Goal: Check status: Check status

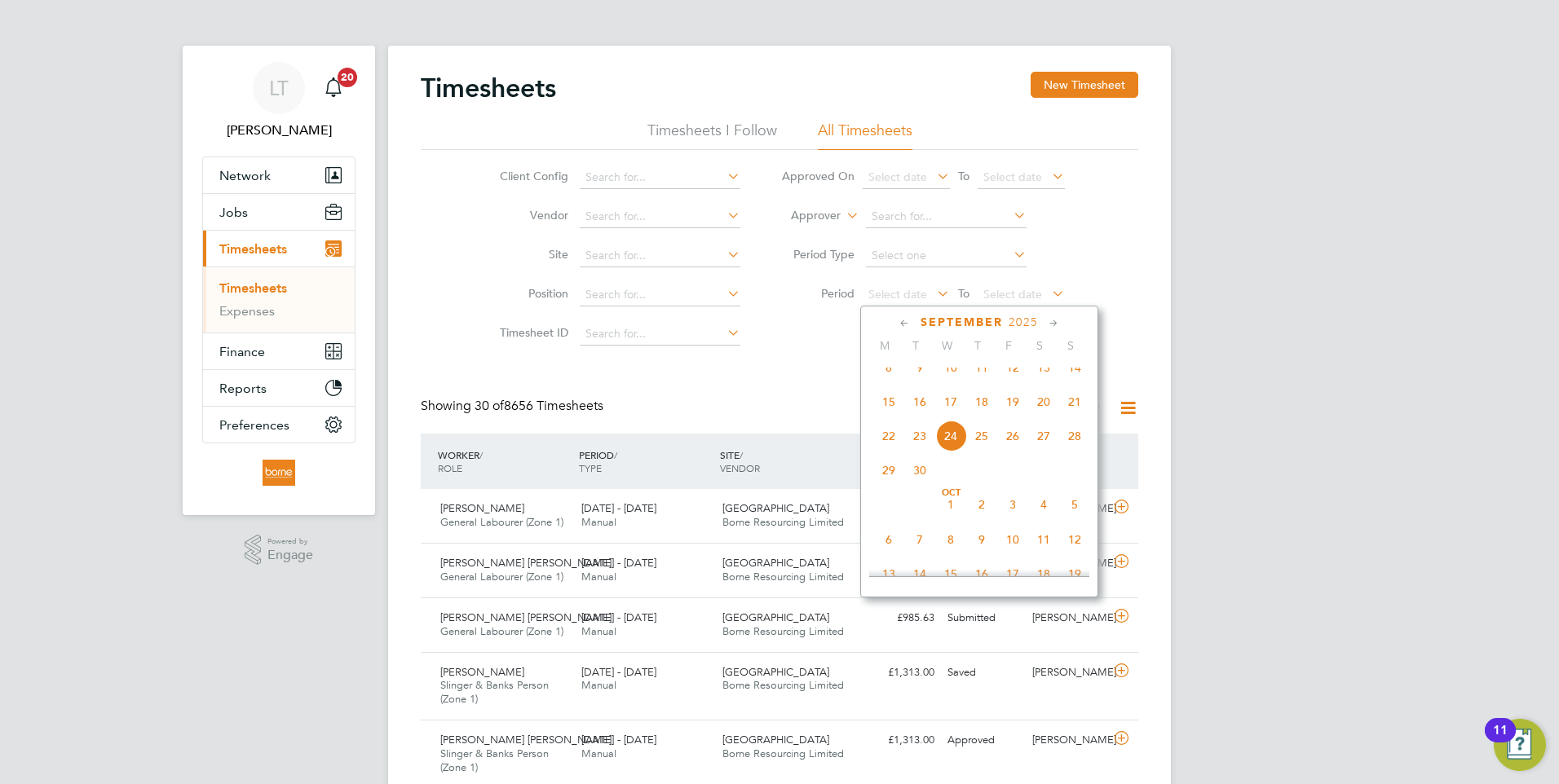
click at [888, 415] on span "15" at bounding box center [888, 401] width 31 height 31
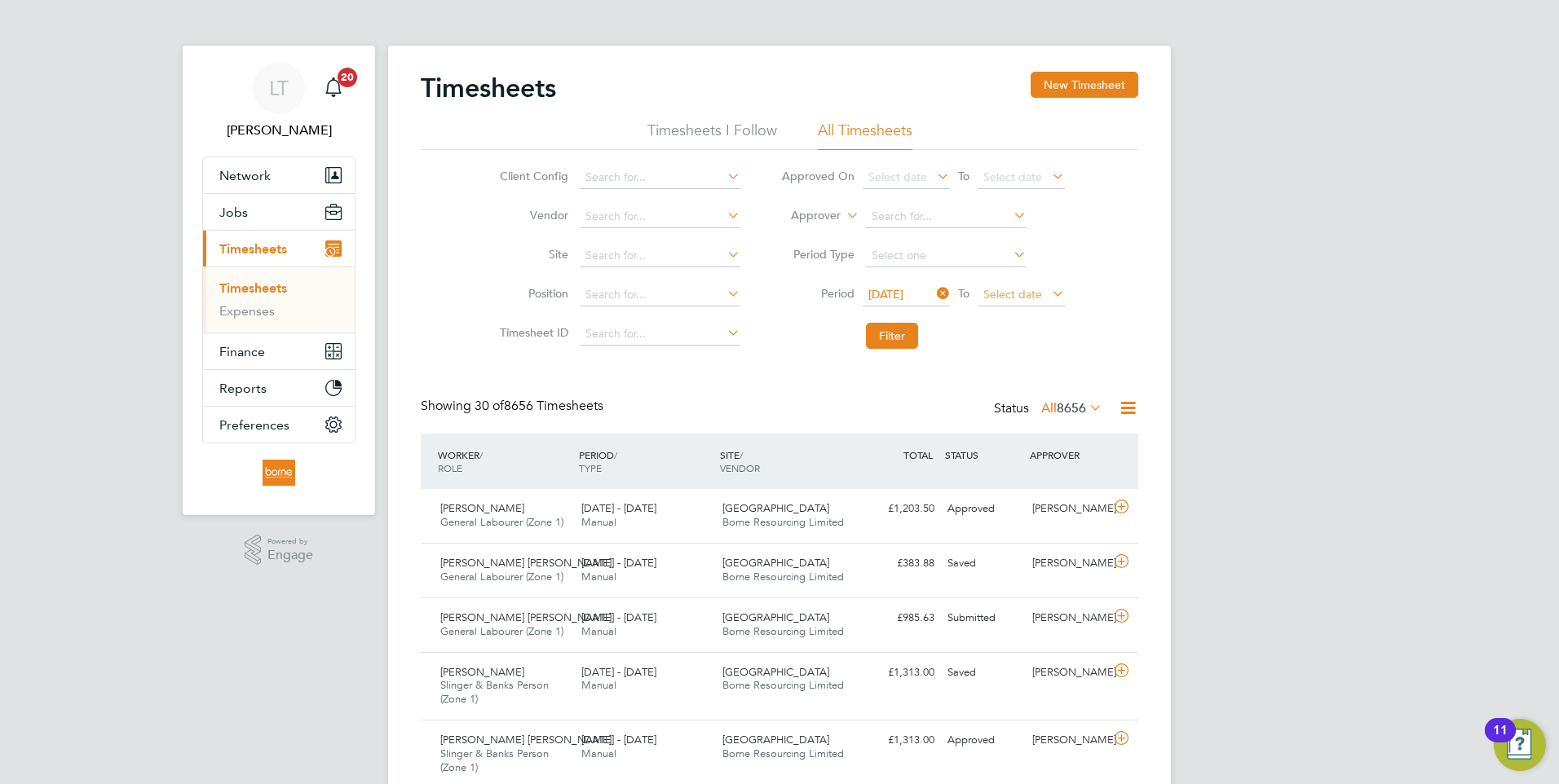
click at [986, 292] on span "Select date" at bounding box center [1012, 294] width 59 height 15
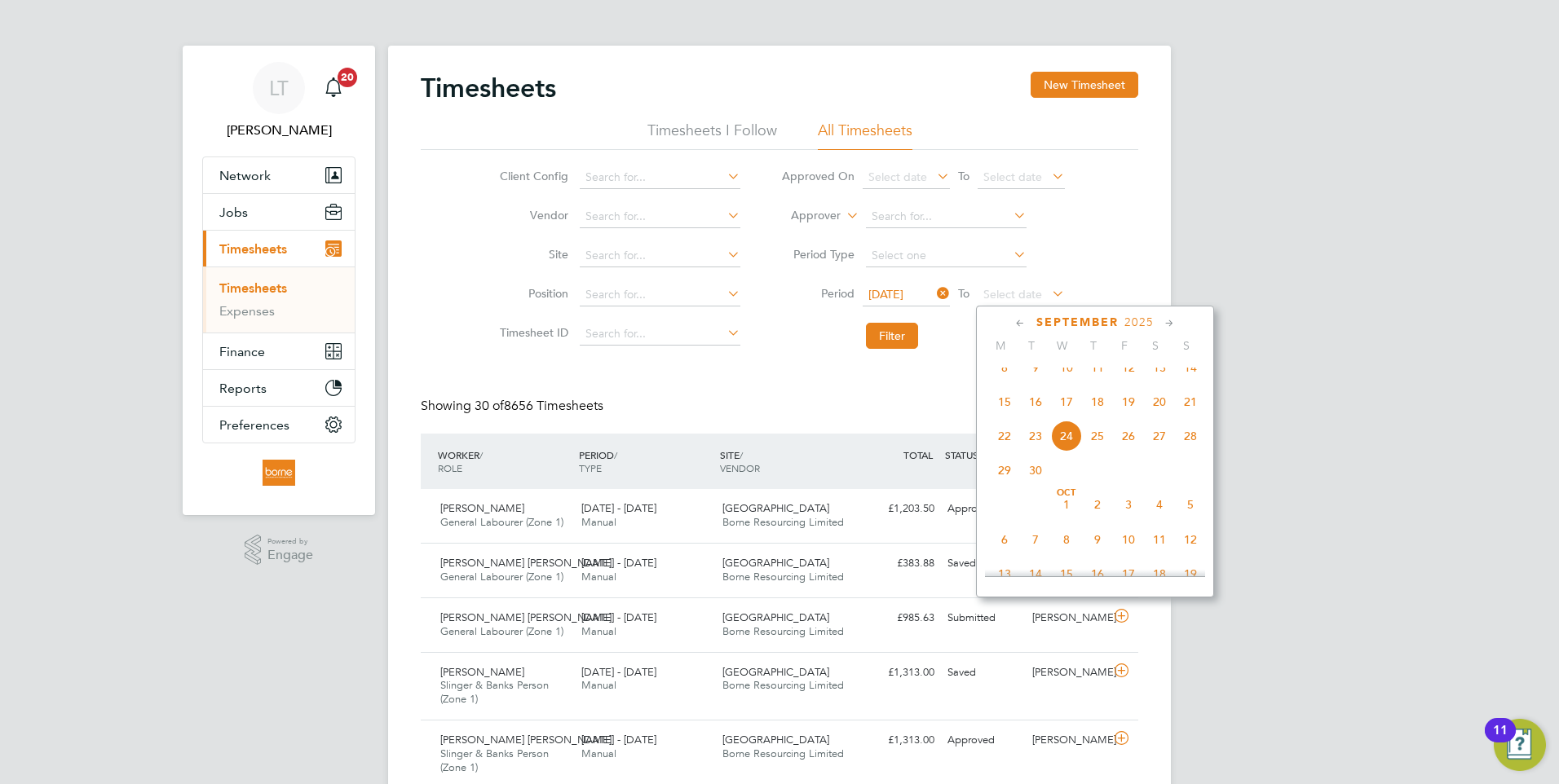
click at [1194, 416] on span "21" at bounding box center [1190, 401] width 31 height 31
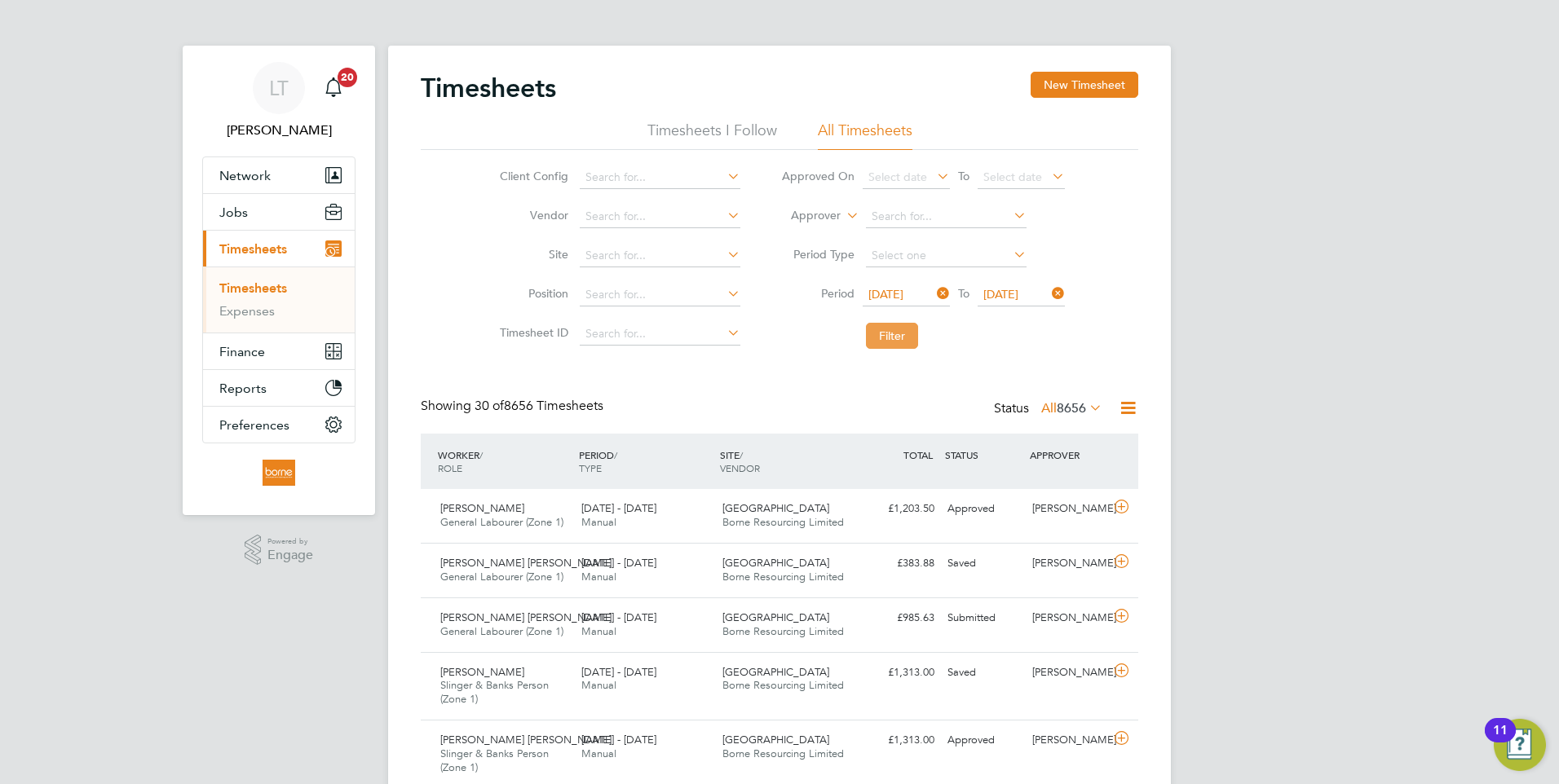
click at [882, 336] on button "Filter" at bounding box center [892, 336] width 52 height 26
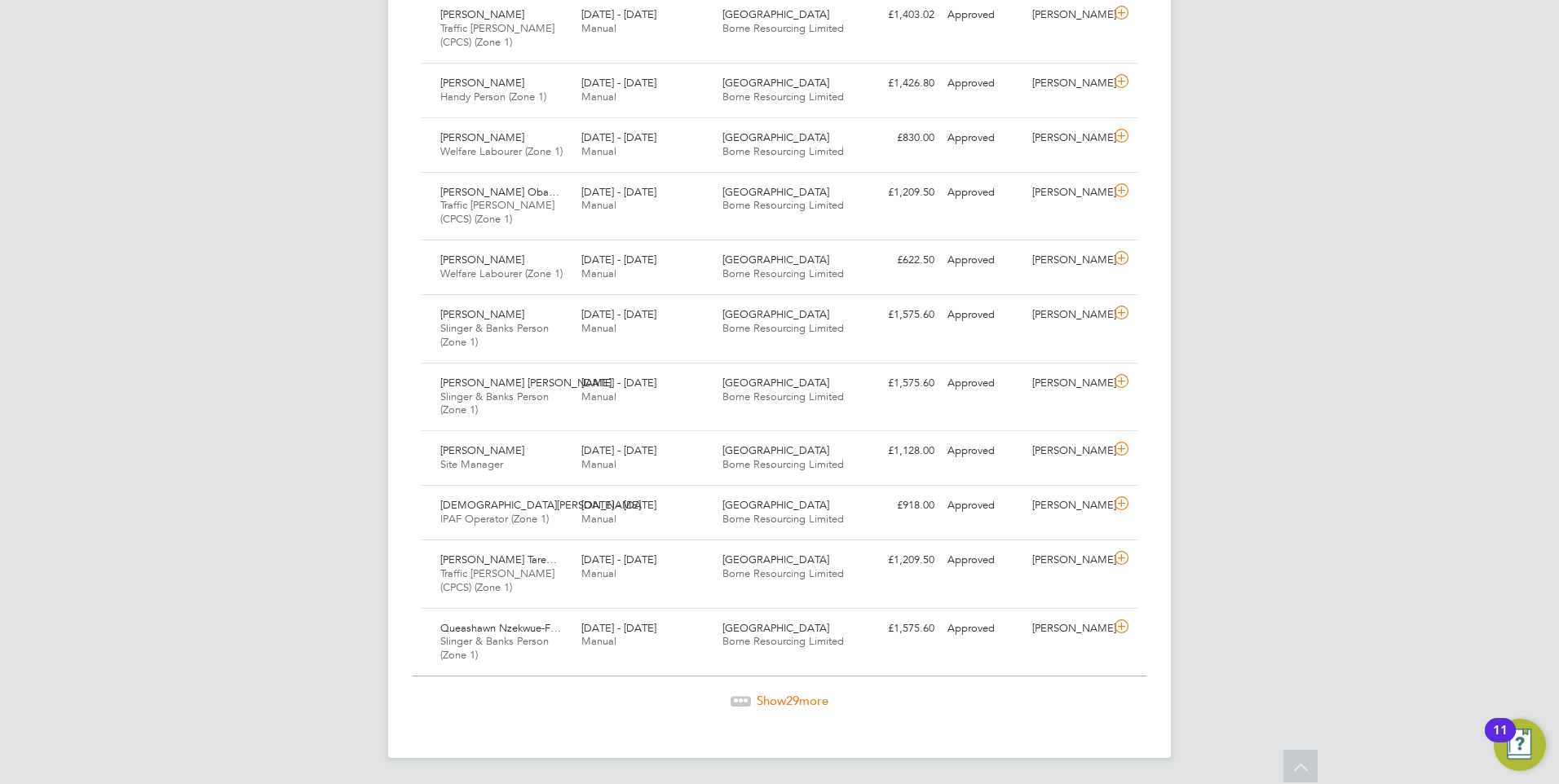
click at [760, 707] on span "Show 29 more" at bounding box center [793, 700] width 71 height 16
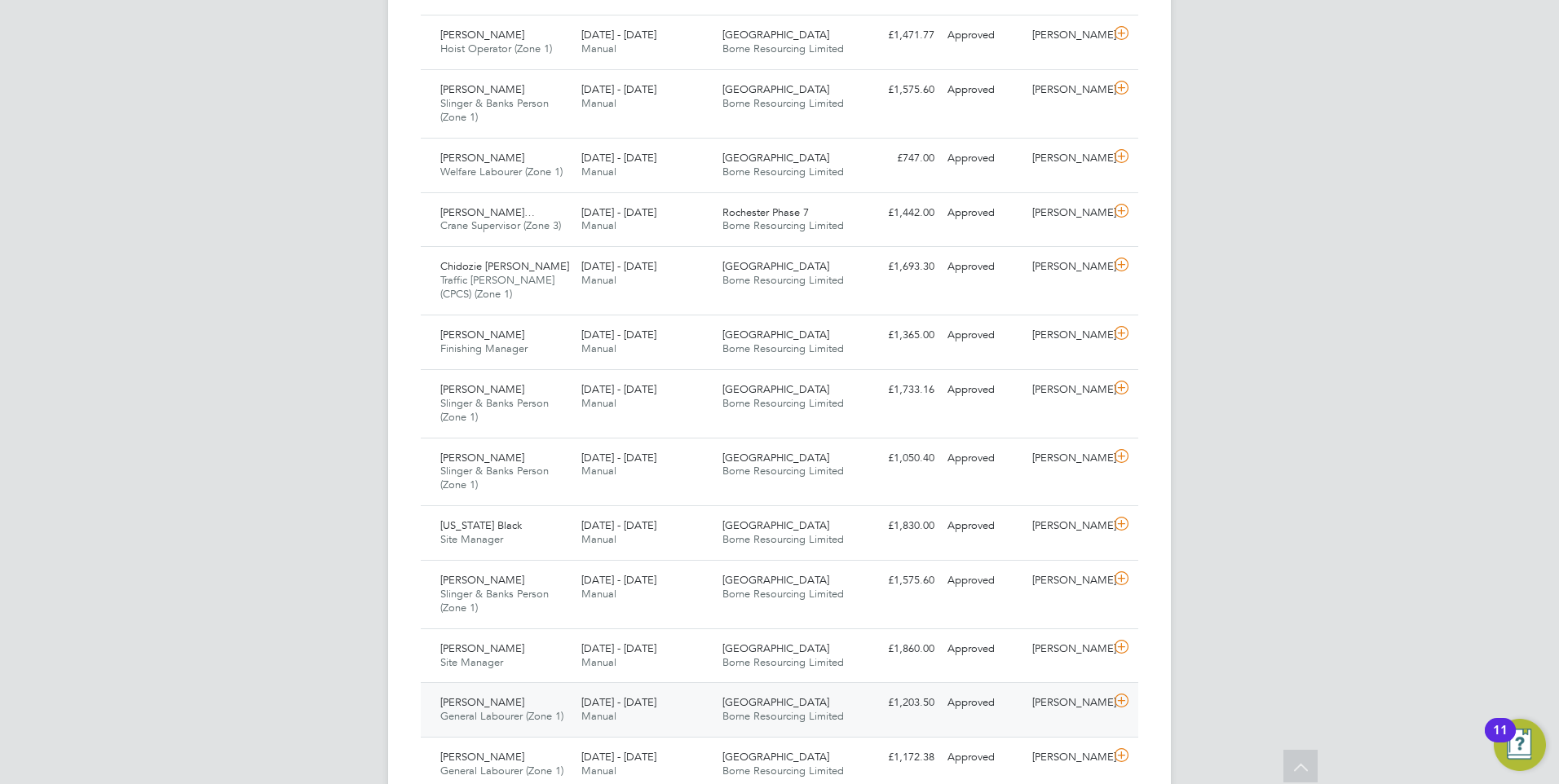
scroll to position [2830, 0]
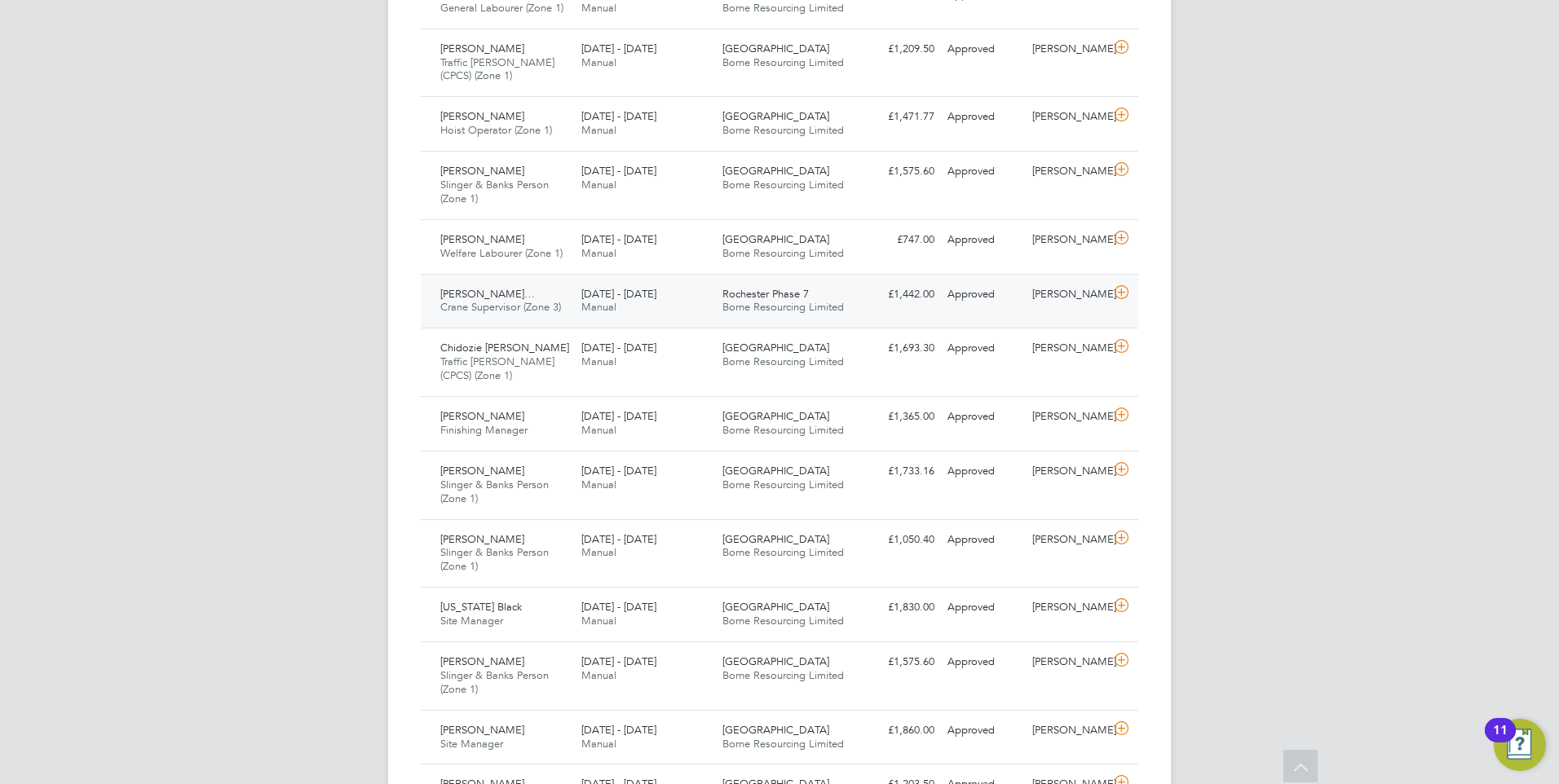
click at [496, 296] on span "[PERSON_NAME]…" at bounding box center [488, 293] width 95 height 14
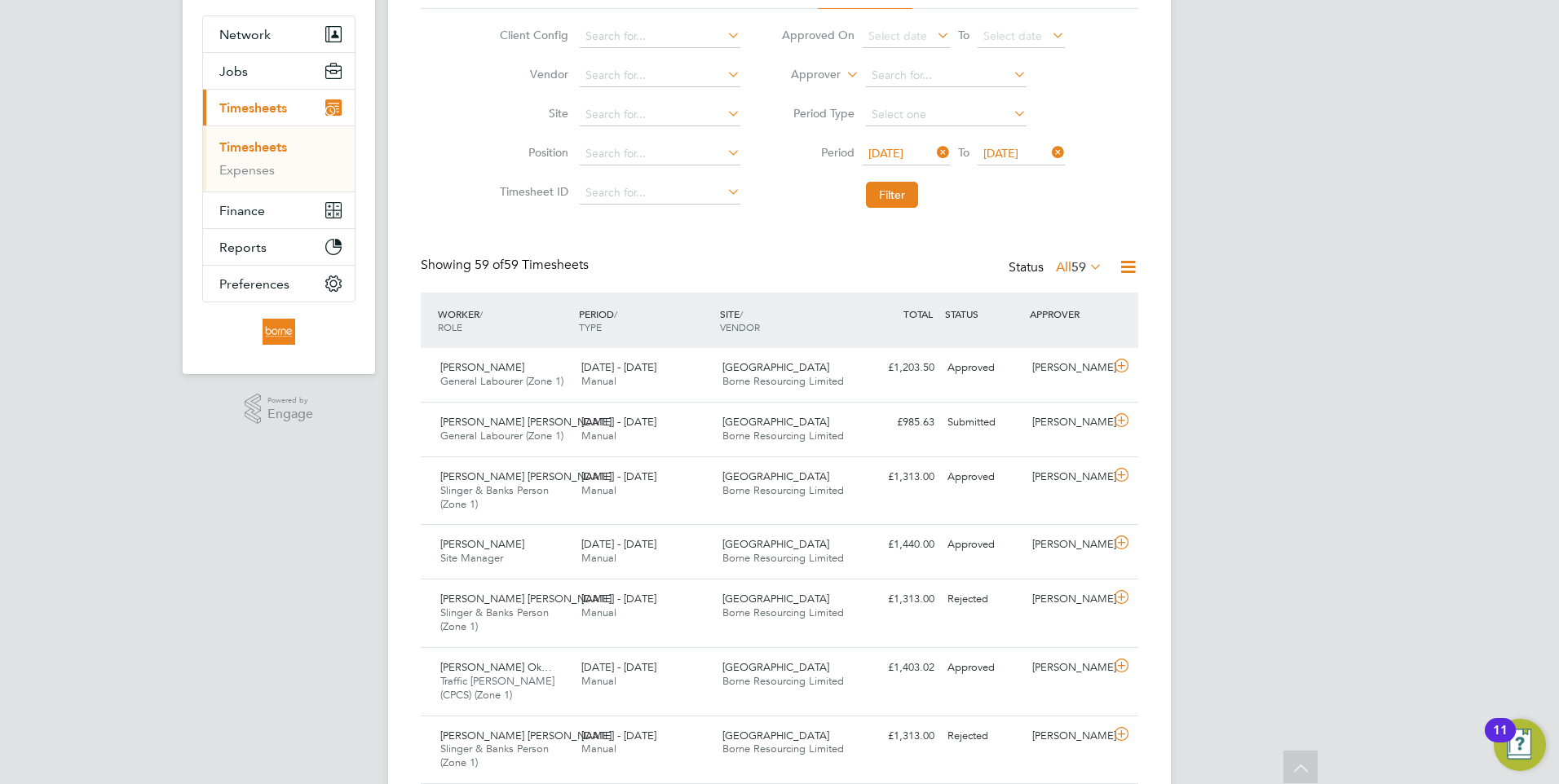
scroll to position [60, 0]
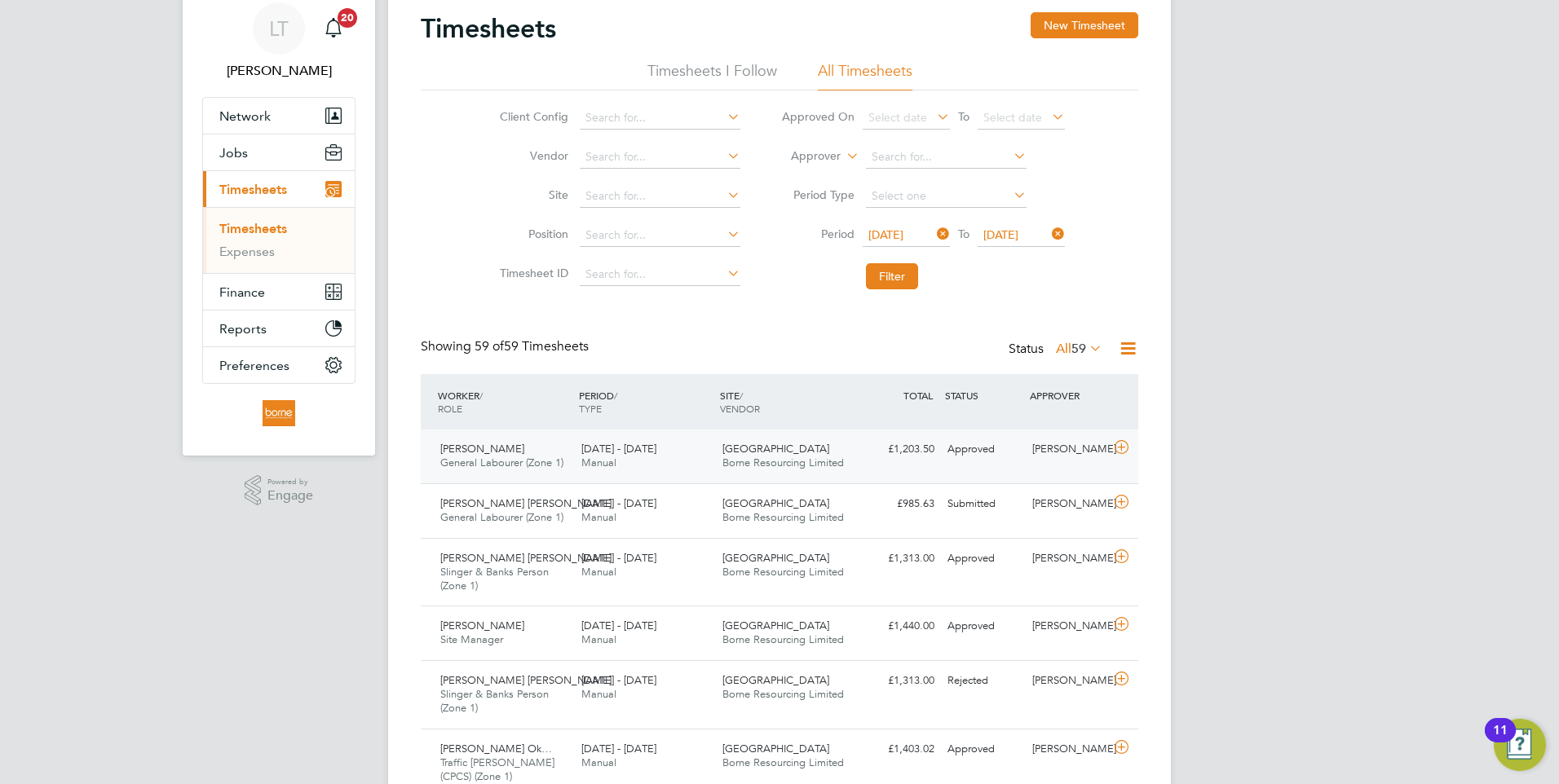
click at [657, 449] on span "[DATE] - [DATE]" at bounding box center [619, 448] width 75 height 14
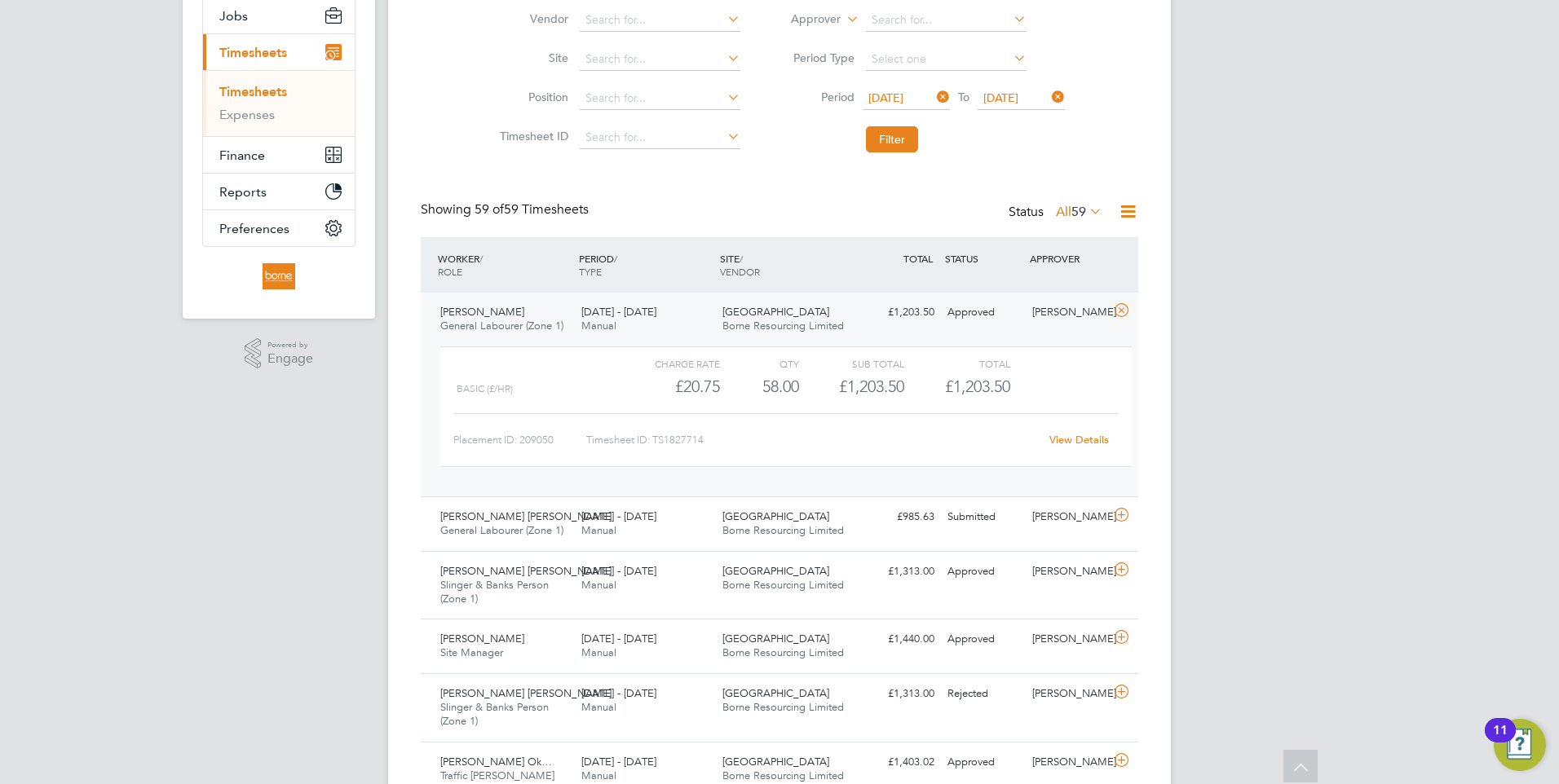
scroll to position [115, 0]
